Goal: Obtain resource: Download file/media

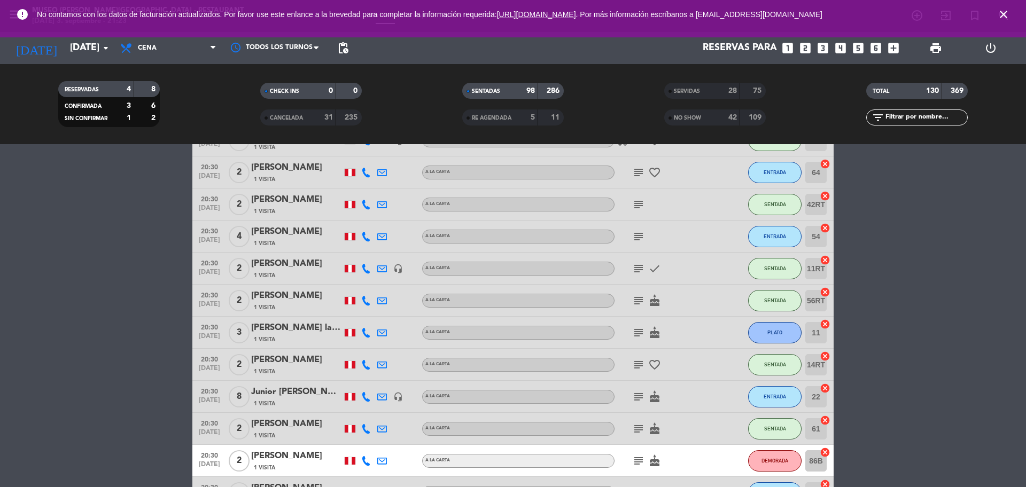
scroll to position [3143, 0]
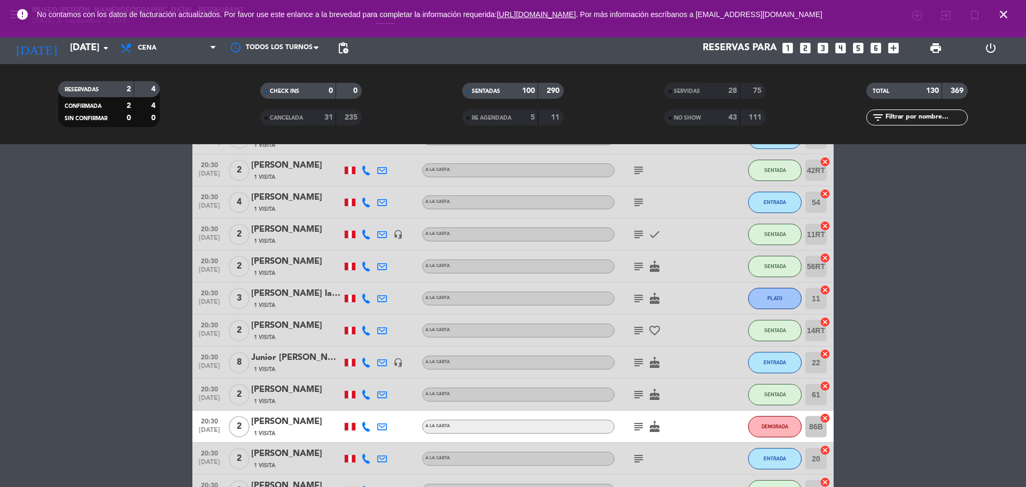
click at [679, 98] on div "SERVIDAS 28 75" at bounding box center [714, 91] width 101 height 16
click at [678, 127] on div "SERVIDAS 28 75 NO SHOW 43 111" at bounding box center [715, 104] width 202 height 59
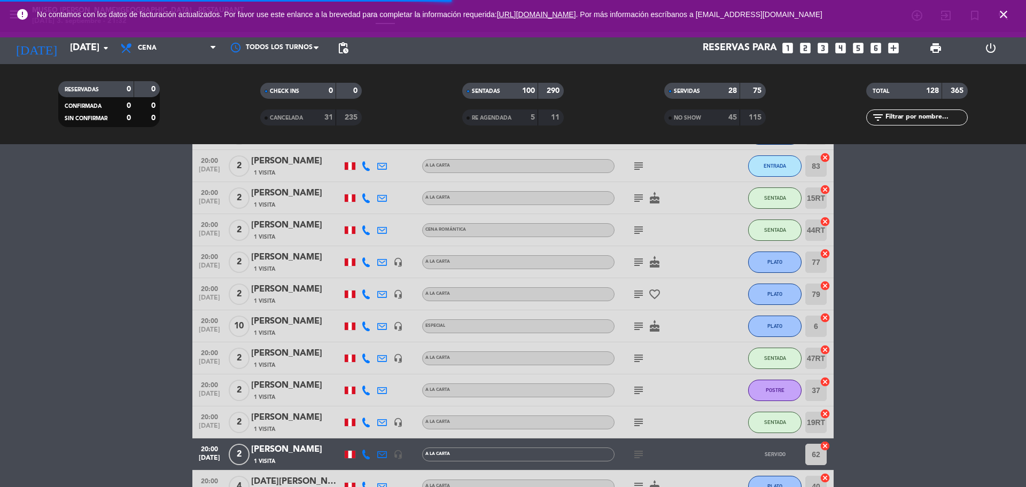
click at [681, 121] on span "NO SHOW" at bounding box center [687, 117] width 27 height 5
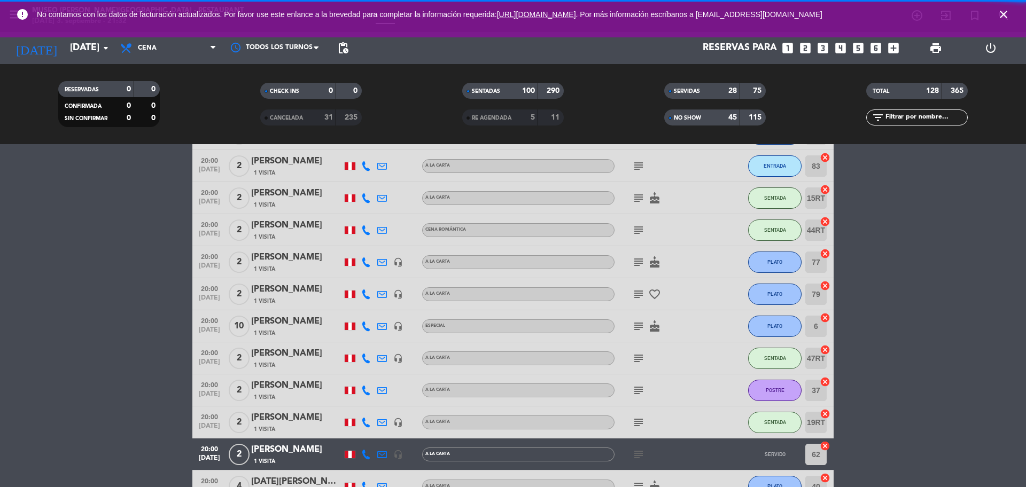
click at [300, 117] on span "CANCELADA" at bounding box center [286, 117] width 33 height 5
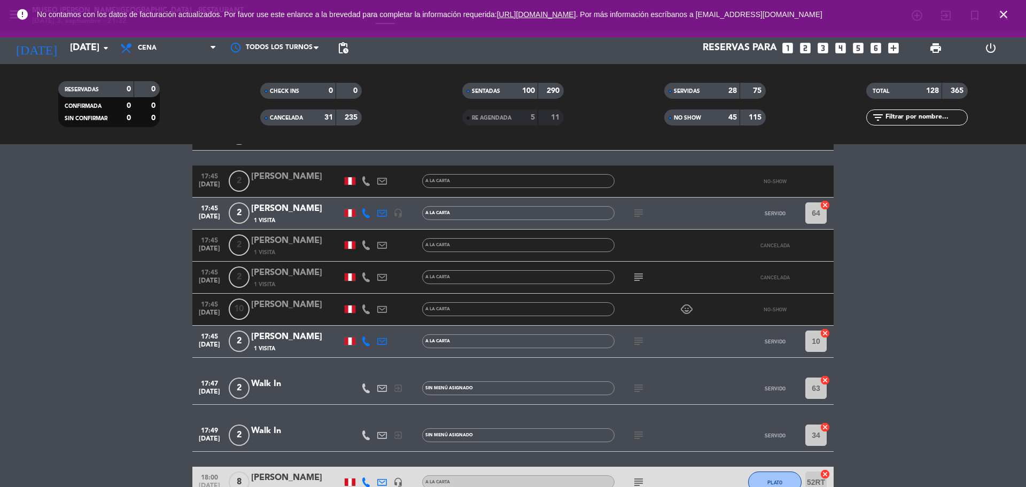
scroll to position [0, 0]
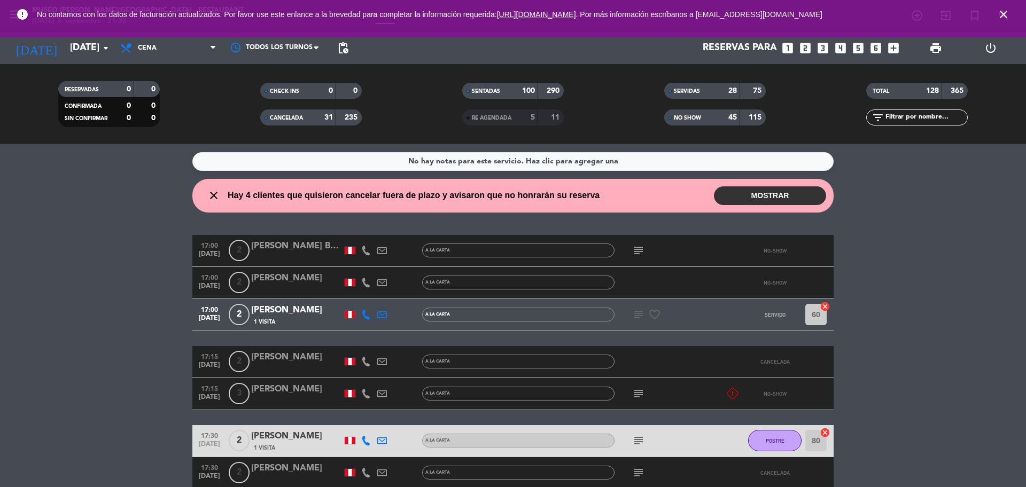
click at [107, 92] on div "RESERVADAS" at bounding box center [85, 89] width 49 height 12
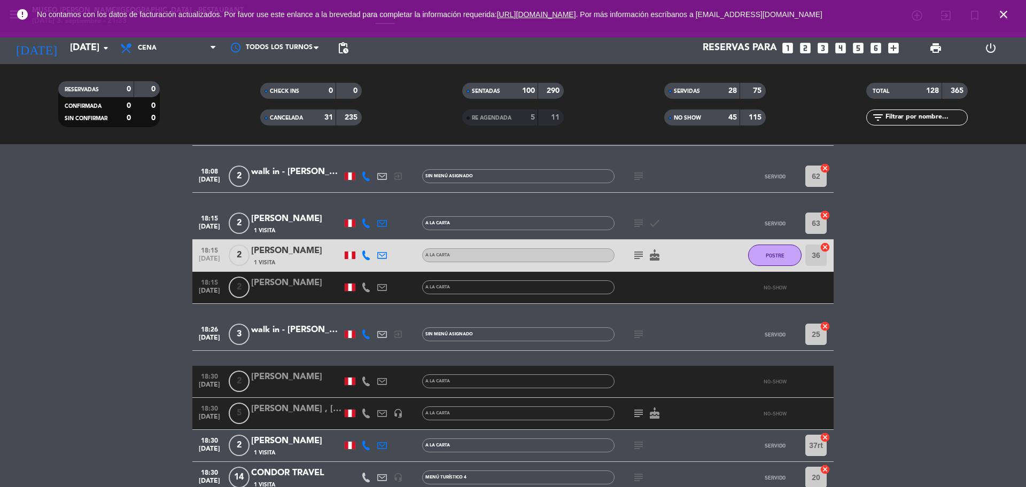
scroll to position [1173, 0]
click at [931, 46] on span "print" at bounding box center [935, 48] width 13 height 13
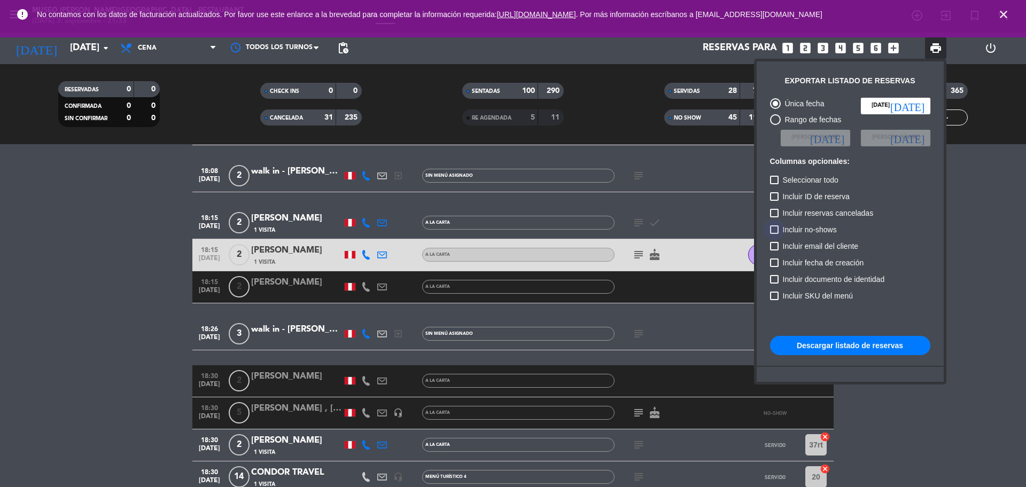
click at [771, 235] on label "Incluir no-shows" at bounding box center [803, 229] width 67 height 13
click at [773, 234] on input "Incluir no-shows" at bounding box center [773, 234] width 1 height 1
checkbox input "true"
click at [770, 208] on label "Incluir reservas canceladas" at bounding box center [822, 213] width 104 height 13
click at [773, 217] on input "Incluir reservas canceladas" at bounding box center [773, 217] width 1 height 1
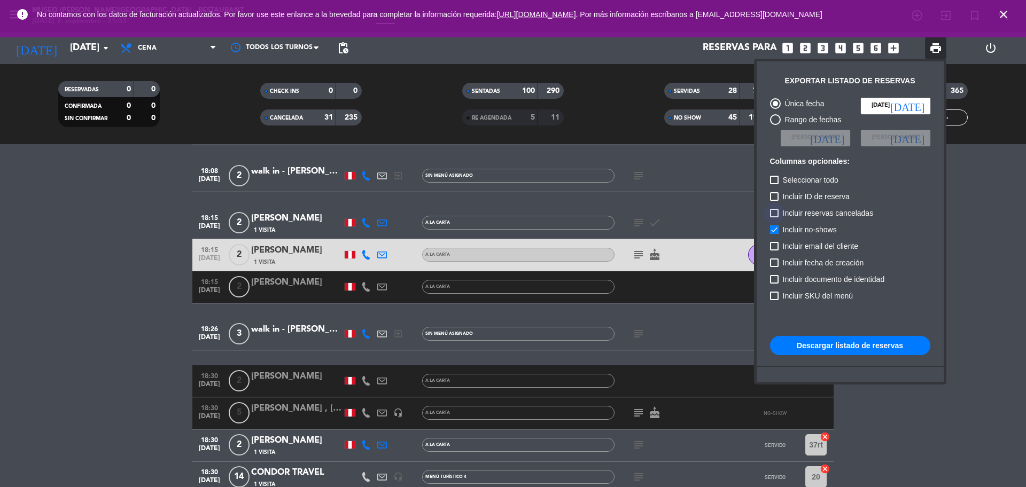
checkbox input "true"
click at [795, 341] on button "Descargar listado de reservas" at bounding box center [850, 345] width 160 height 19
click at [818, 346] on button "Descargar listado de reservas" at bounding box center [850, 345] width 160 height 19
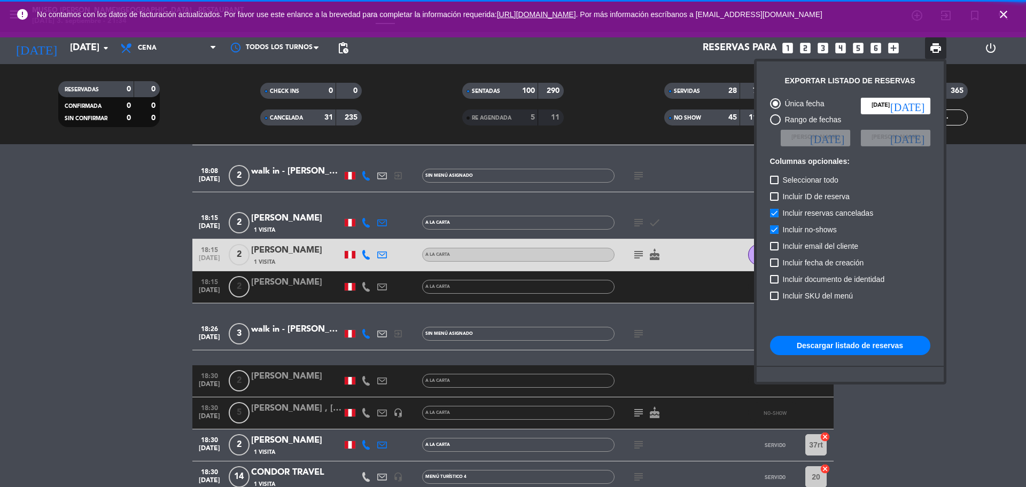
click at [836, 342] on button "Descargar listado de reservas" at bounding box center [850, 345] width 160 height 19
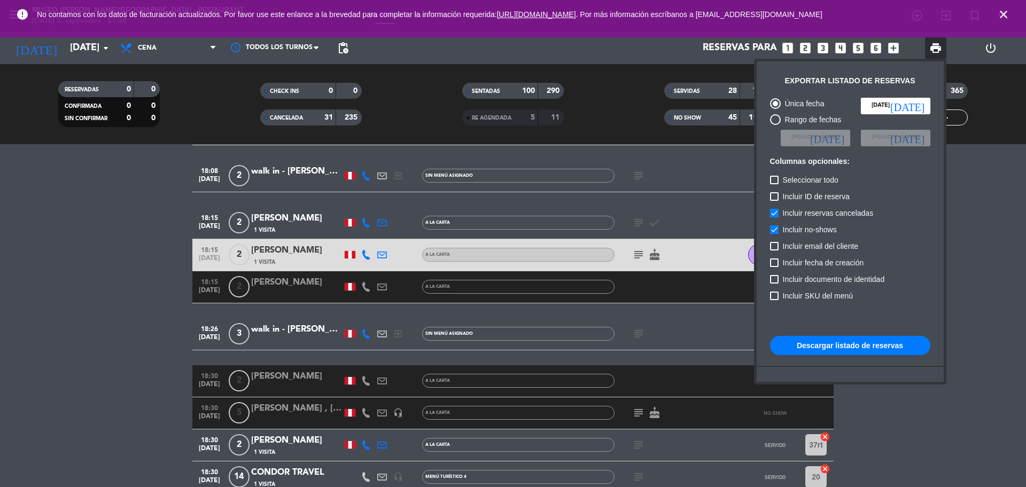
click at [960, 234] on div at bounding box center [513, 243] width 1026 height 487
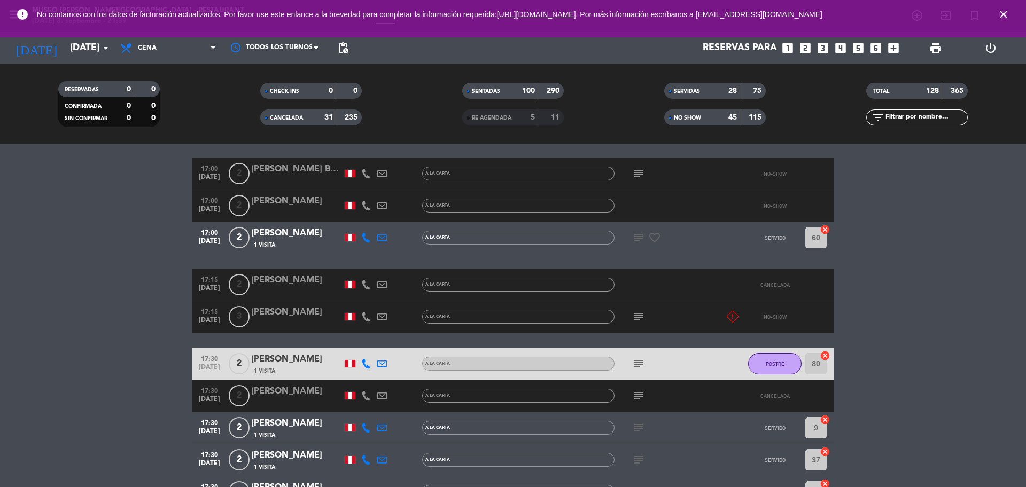
scroll to position [77, 0]
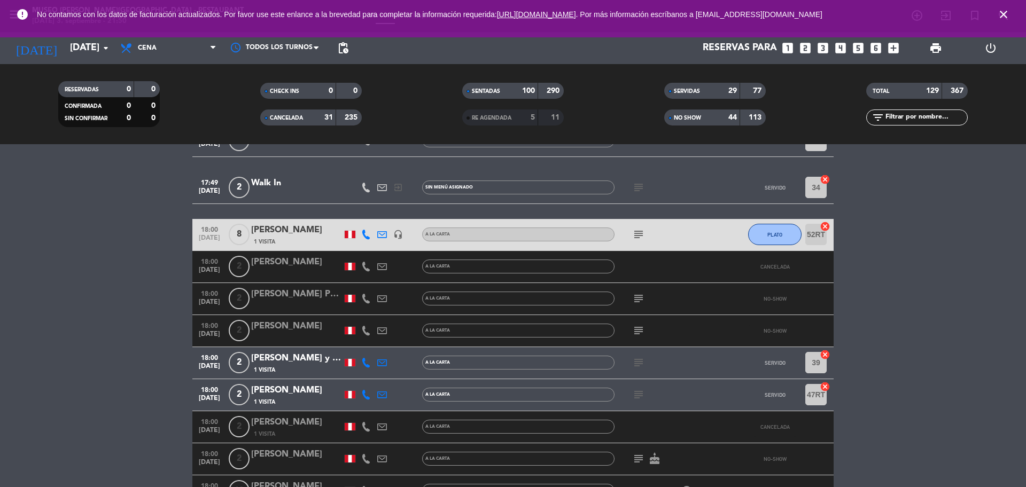
scroll to position [716, 0]
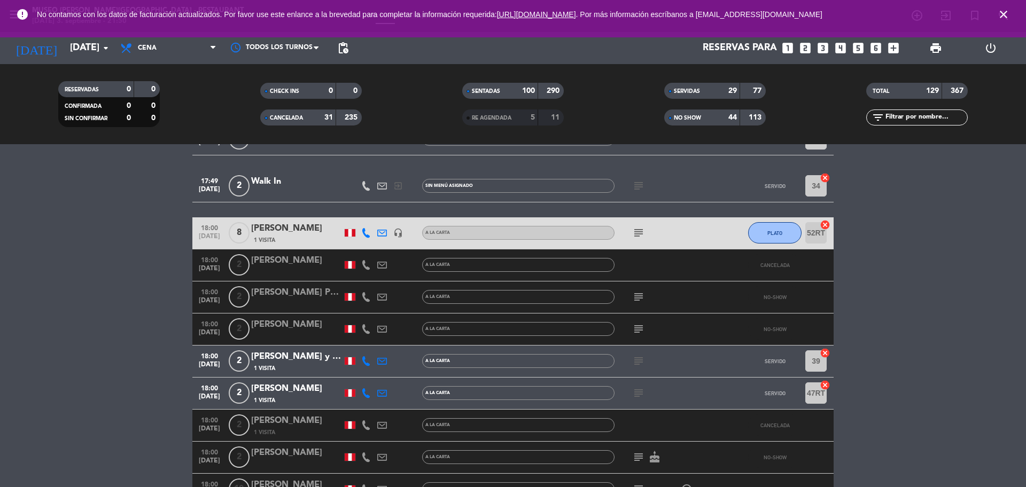
click at [682, 112] on div "NO SHOW" at bounding box center [691, 118] width 49 height 12
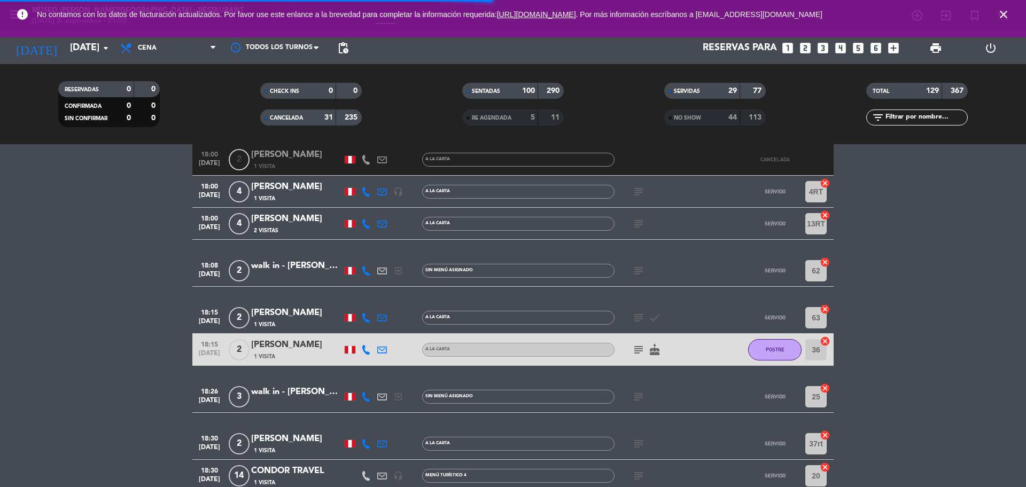
scroll to position [675, 0]
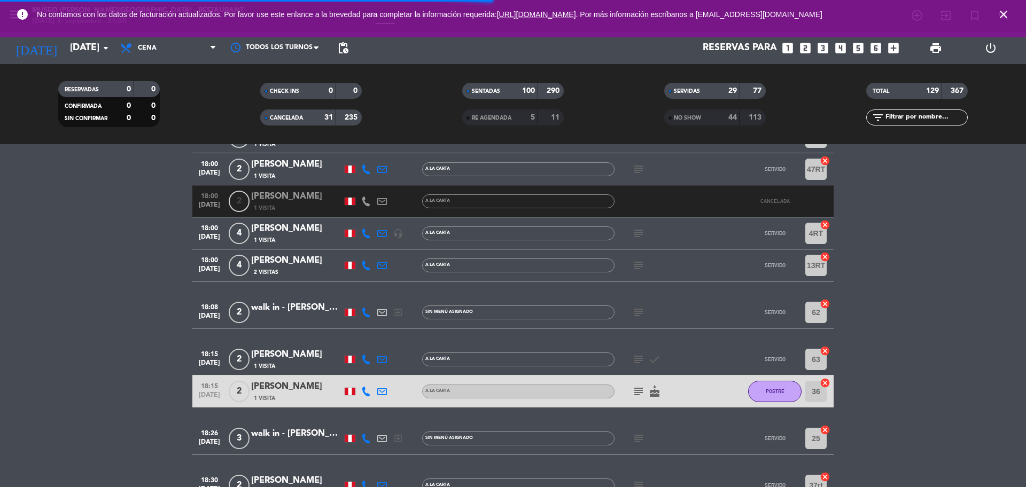
click at [309, 113] on div "CANCELADA" at bounding box center [287, 118] width 49 height 12
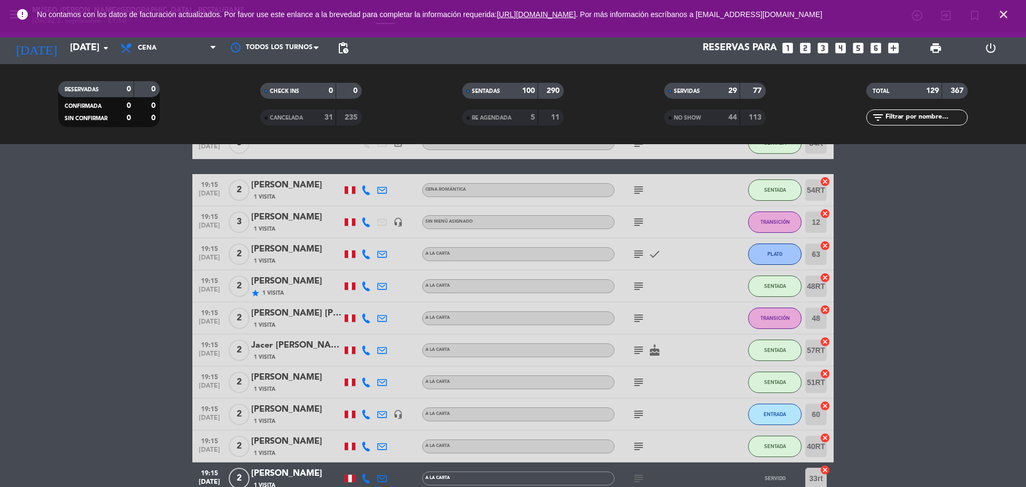
scroll to position [1749, 0]
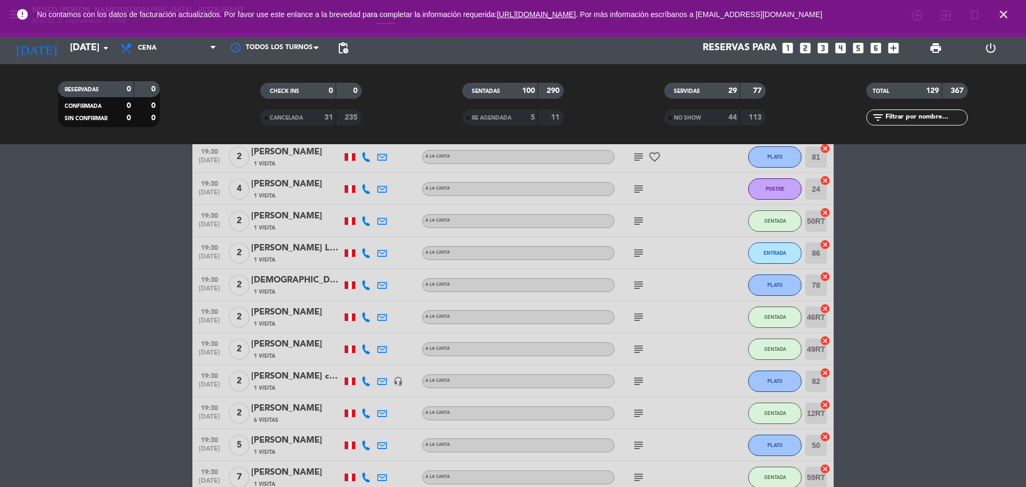
click at [354, 237] on div at bounding box center [350, 253] width 16 height 32
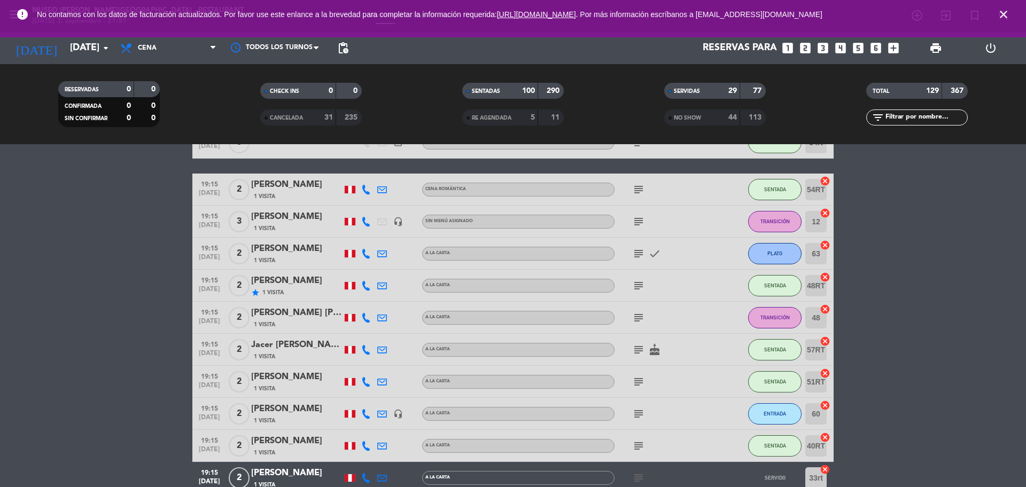
scroll to position [1644, 0]
